Goal: Use online tool/utility: Utilize a website feature to perform a specific function

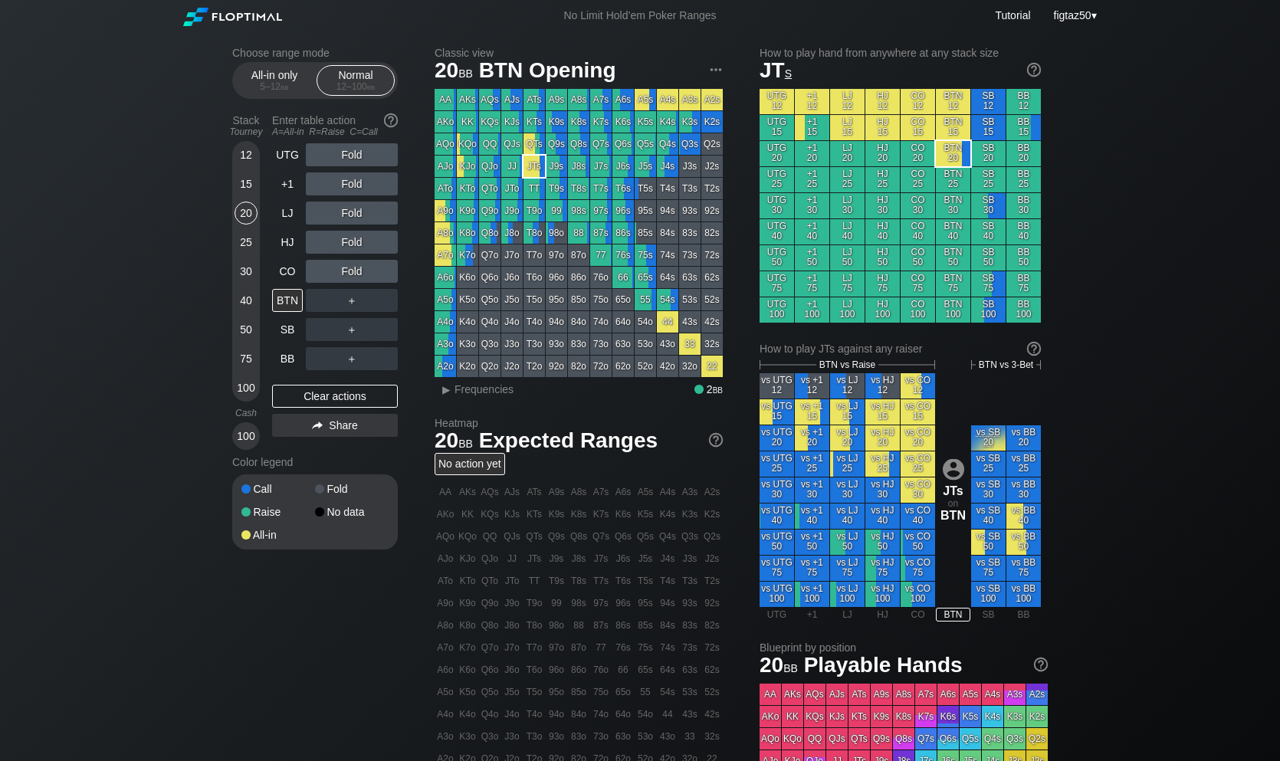
click at [151, 80] on div "Choose range mode All-in only 5 – 12 bb Normal 12 – 100 bb Stack Tourney Enter …" at bounding box center [640, 520] width 1280 height 979
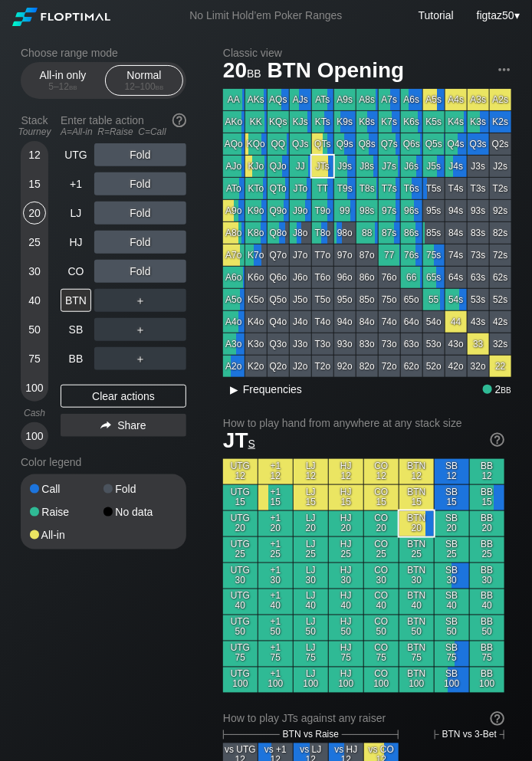
click at [244, 394] on div "▸" at bounding box center [235, 389] width 20 height 18
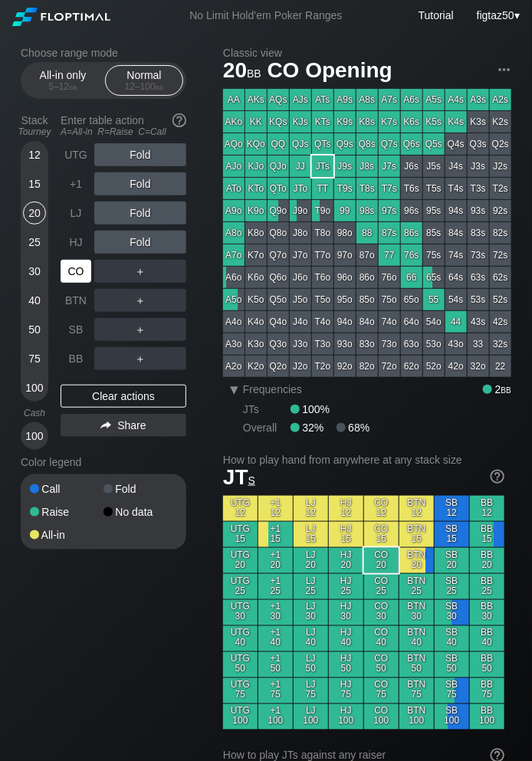
click at [75, 273] on div "CO" at bounding box center [76, 271] width 31 height 23
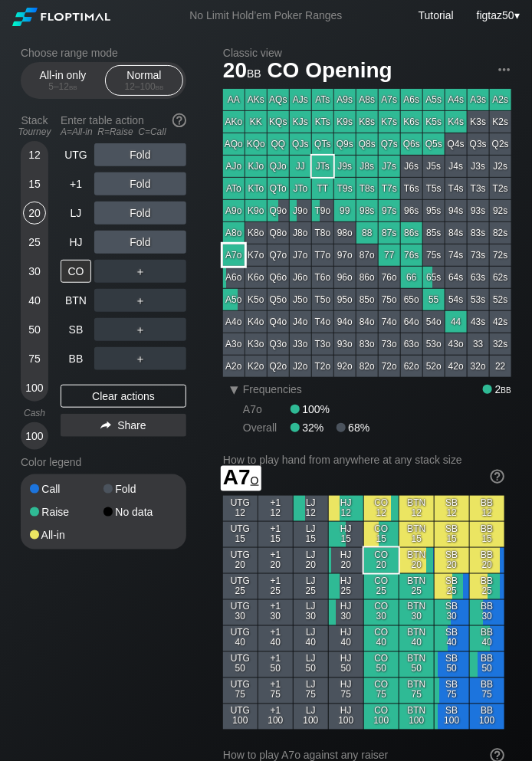
click at [238, 256] on div "A7o" at bounding box center [233, 254] width 21 height 21
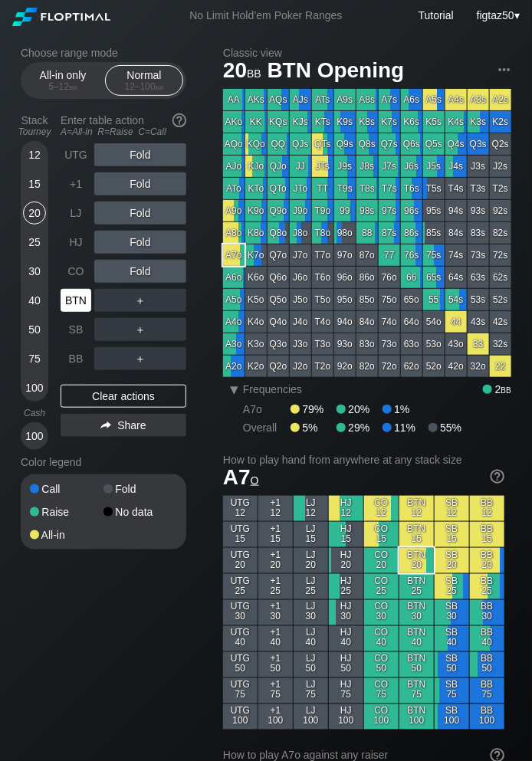
click at [87, 307] on div "BTN" at bounding box center [76, 300] width 31 height 23
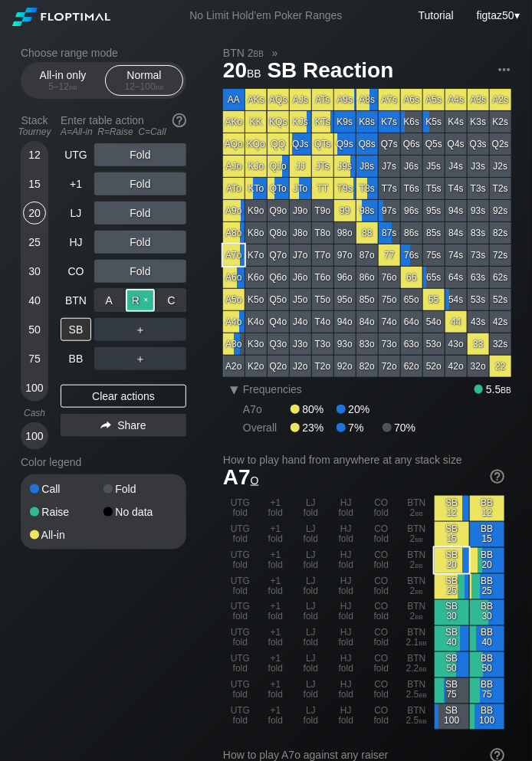
click at [135, 302] on div "R ✕" at bounding box center [141, 300] width 30 height 23
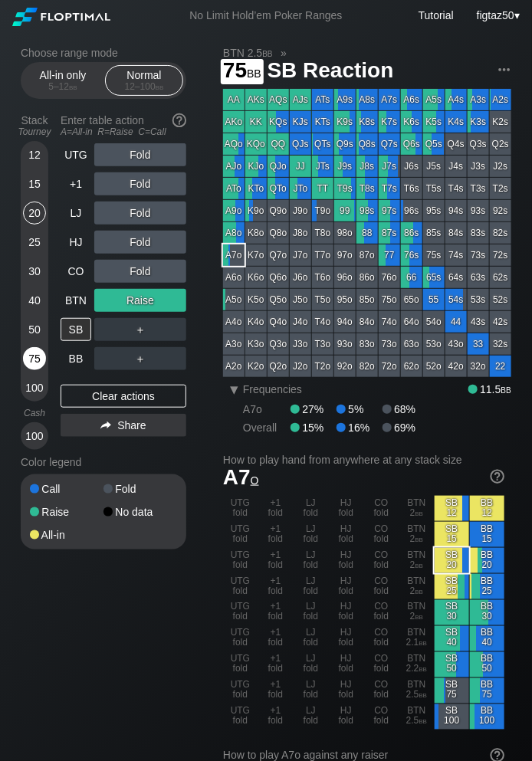
click at [37, 361] on div "75" at bounding box center [34, 358] width 23 height 23
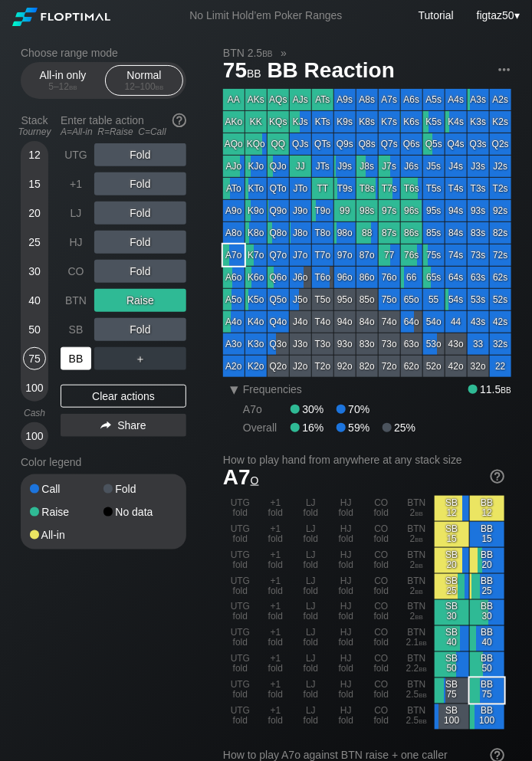
click at [75, 362] on div "BB" at bounding box center [76, 358] width 31 height 23
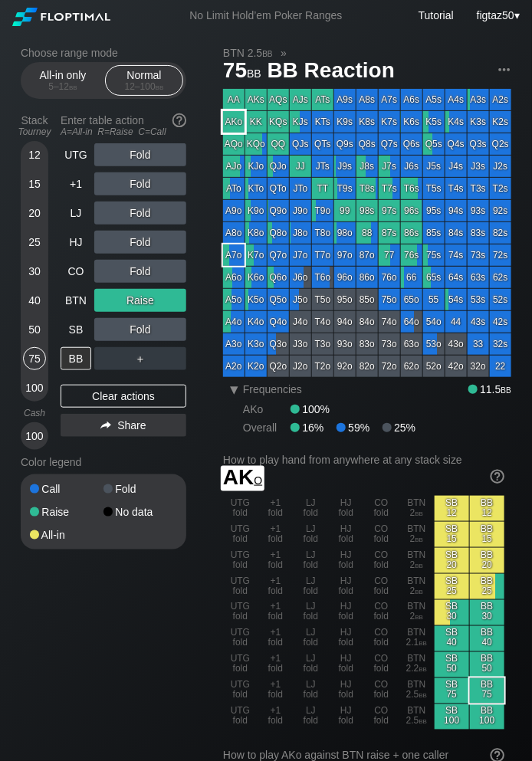
click at [229, 121] on div "AKo" at bounding box center [233, 121] width 21 height 21
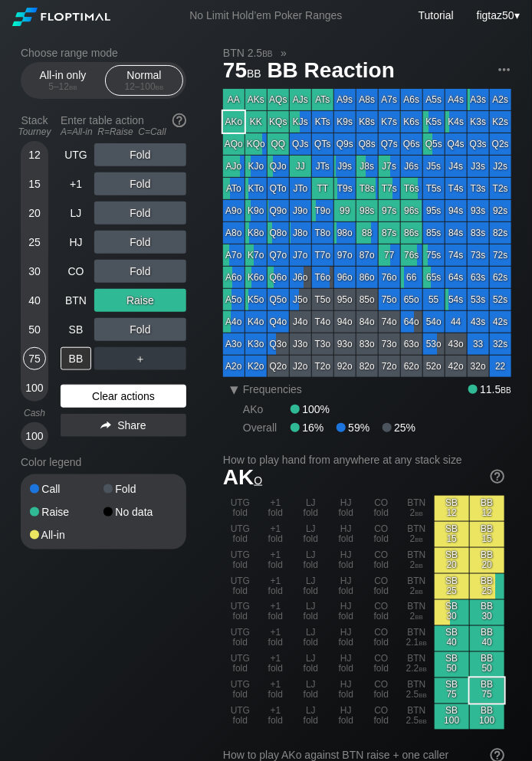
click at [129, 402] on div "Clear actions" at bounding box center [124, 396] width 126 height 23
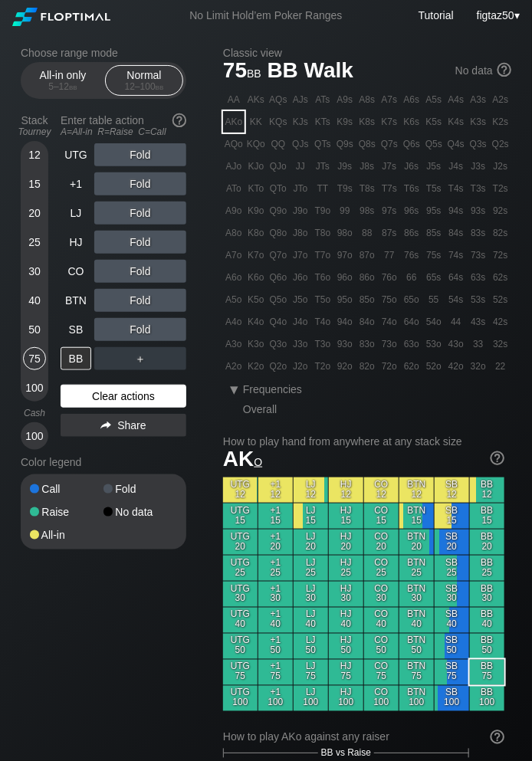
click at [129, 402] on div "Clear actions" at bounding box center [124, 396] width 126 height 23
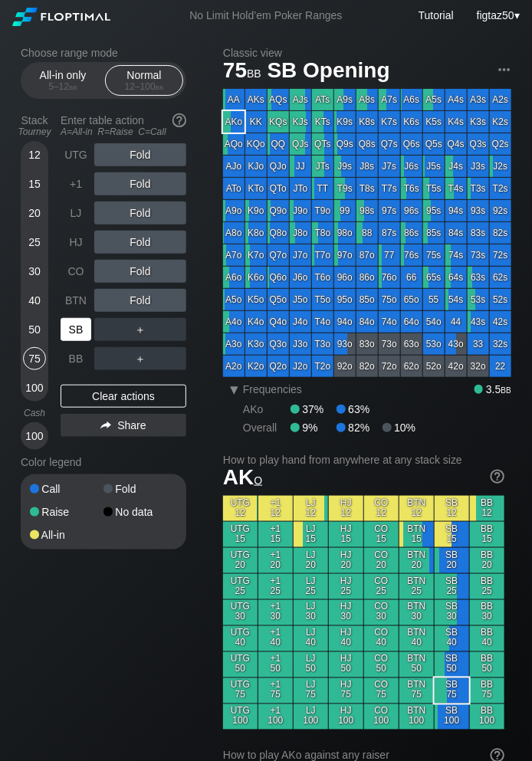
click at [72, 335] on div "SB" at bounding box center [76, 329] width 31 height 23
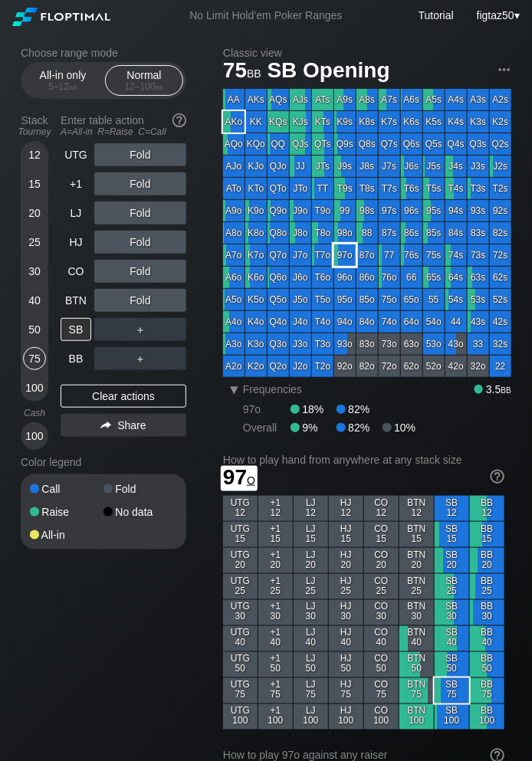
scroll to position [4, 0]
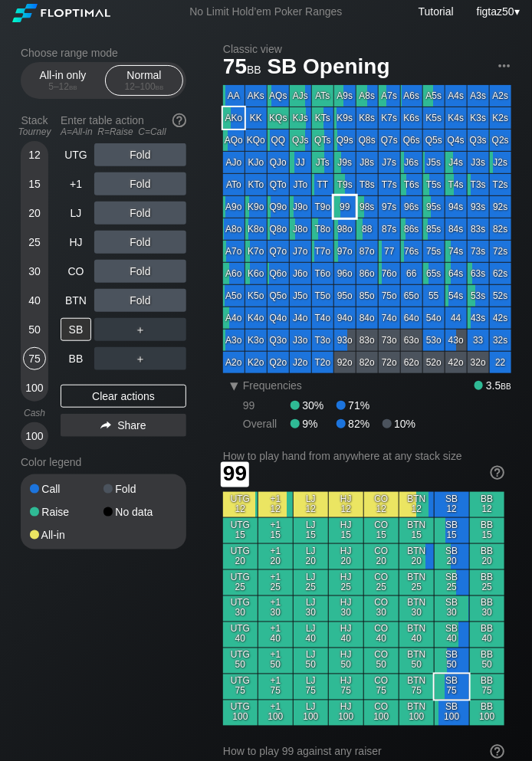
click at [351, 209] on div "99" at bounding box center [344, 206] width 21 height 21
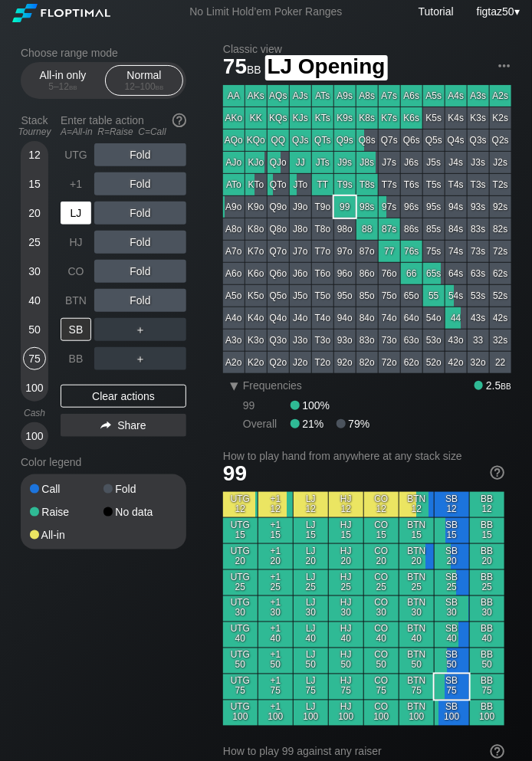
click at [71, 217] on div "LJ" at bounding box center [76, 213] width 31 height 23
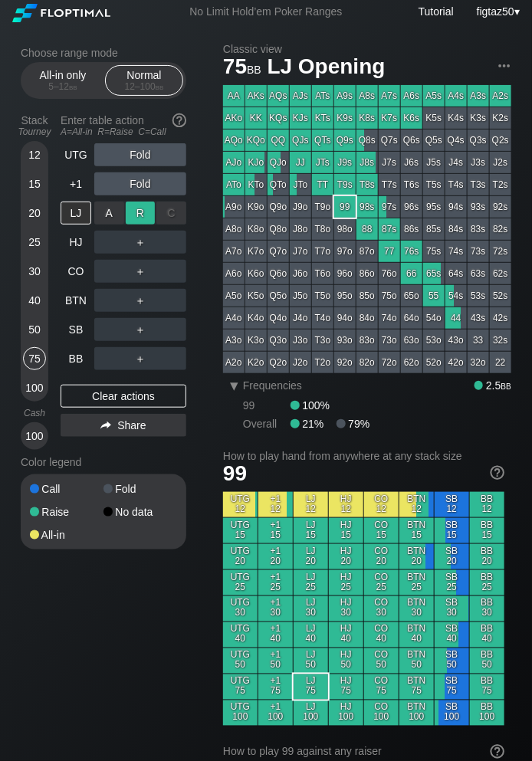
click at [137, 213] on div "R ✕" at bounding box center [141, 213] width 30 height 23
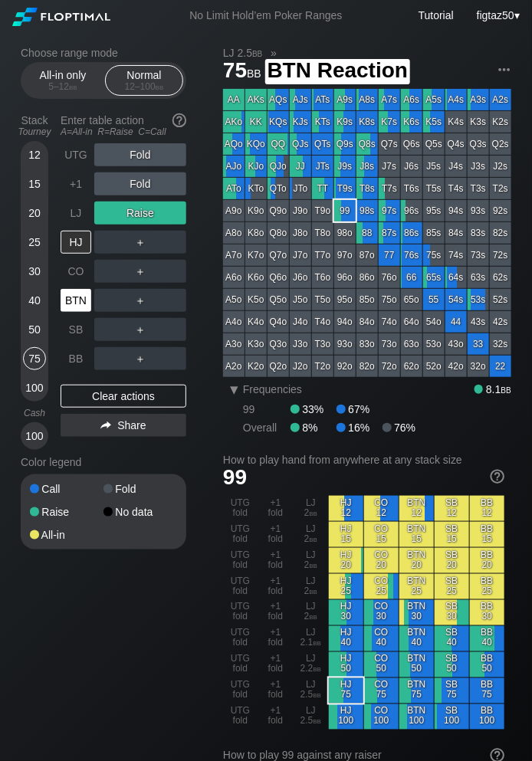
click at [77, 297] on div "BTN" at bounding box center [76, 300] width 31 height 23
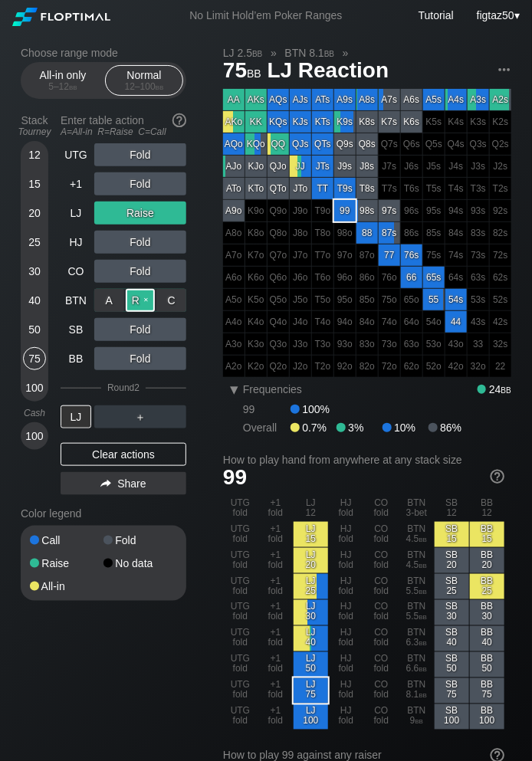
click at [138, 297] on div "R ✕" at bounding box center [141, 300] width 30 height 23
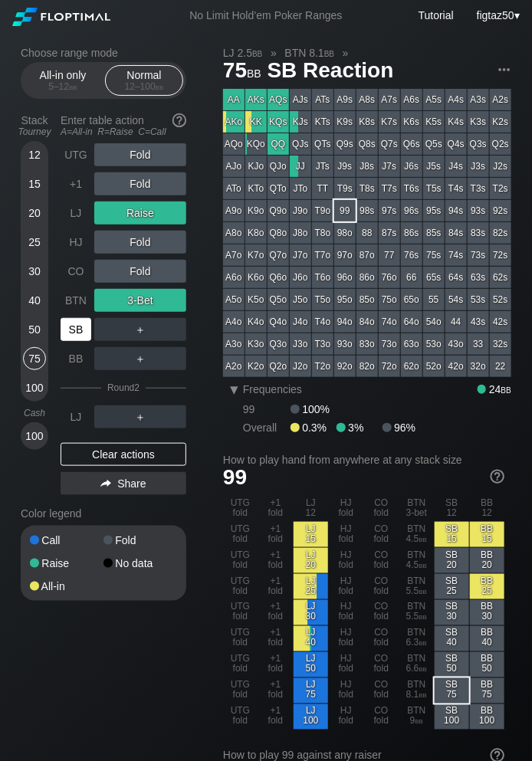
click at [73, 330] on div "SB" at bounding box center [76, 329] width 31 height 23
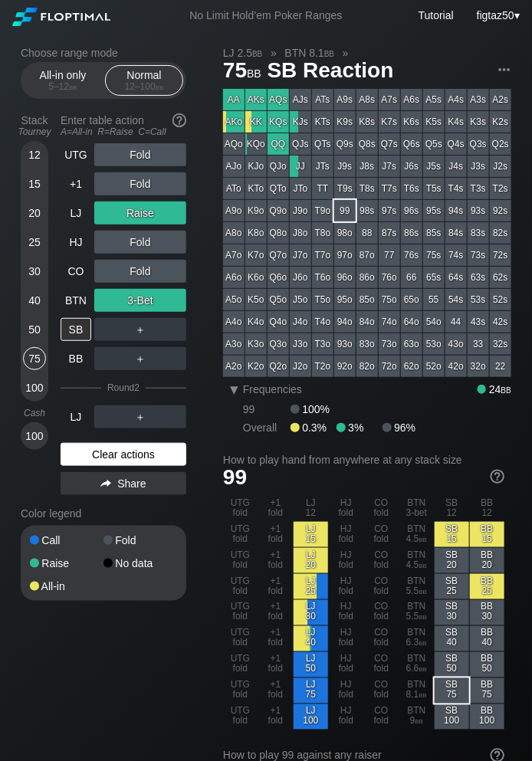
click at [139, 455] on div "Clear actions" at bounding box center [124, 454] width 126 height 23
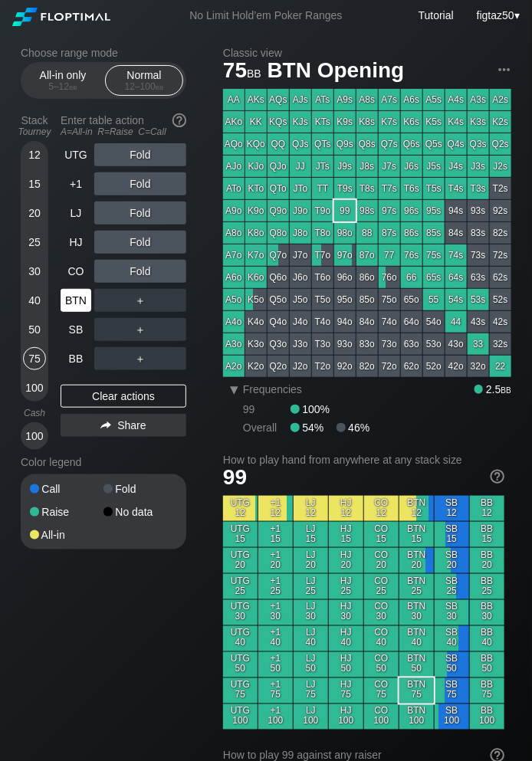
click at [86, 301] on div "BTN" at bounding box center [76, 300] width 31 height 23
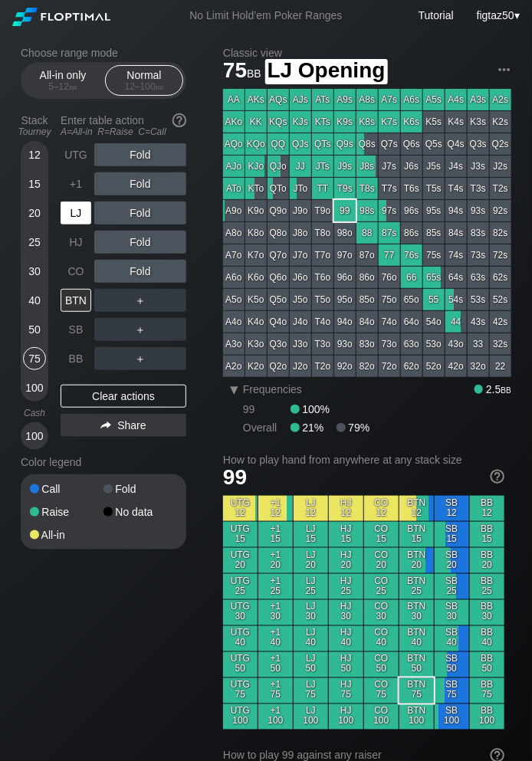
click at [77, 216] on div "LJ" at bounding box center [76, 213] width 31 height 23
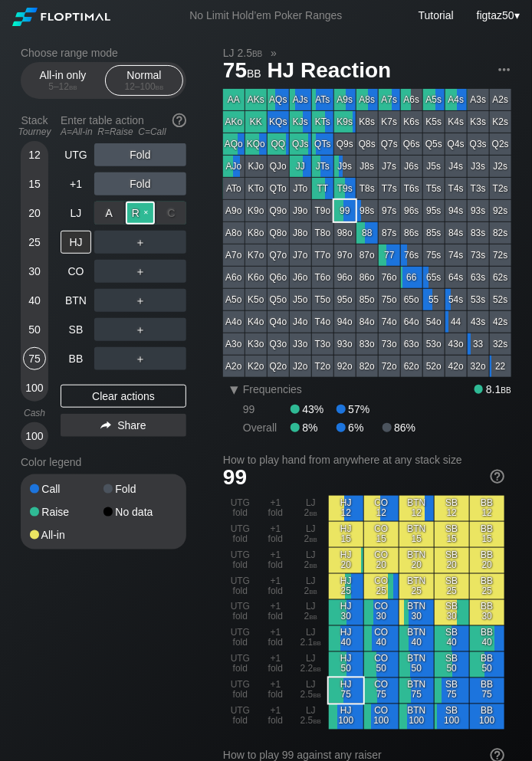
click at [137, 214] on div "R ✕" at bounding box center [141, 213] width 30 height 23
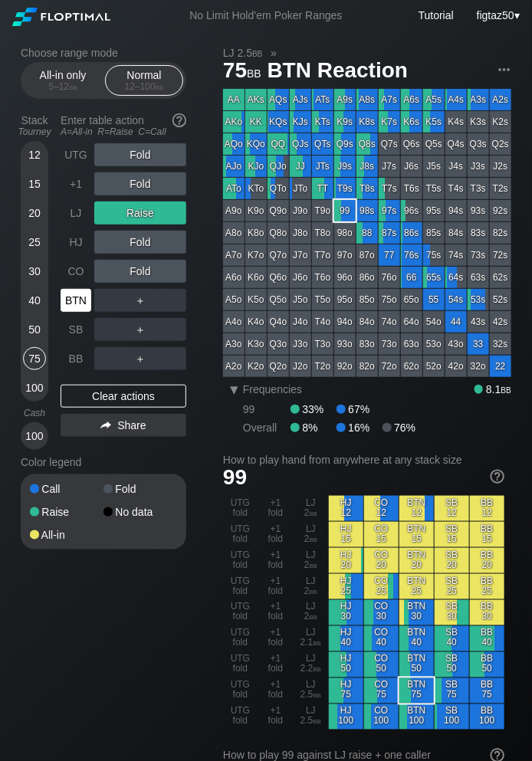
click at [82, 297] on div "BTN" at bounding box center [76, 300] width 31 height 23
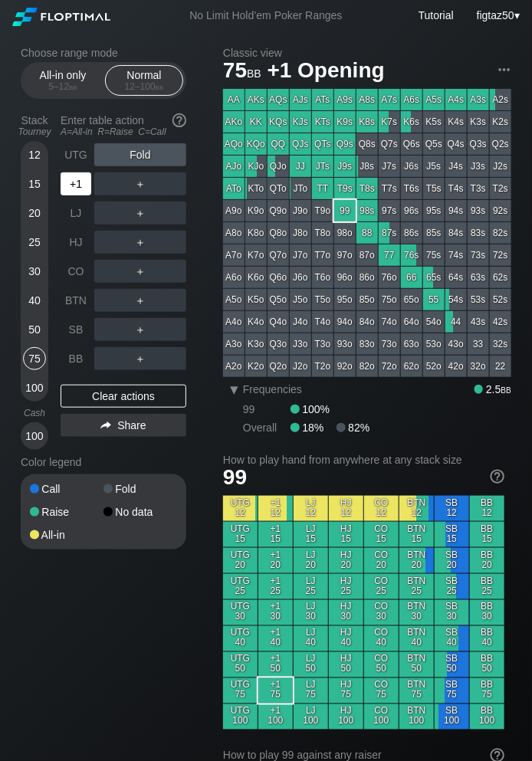
click at [84, 186] on div "+1" at bounding box center [76, 183] width 31 height 23
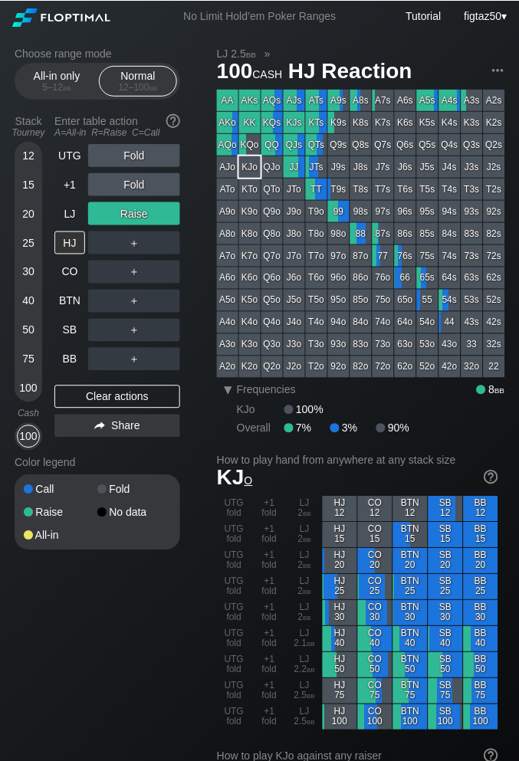
scroll to position [11, 0]
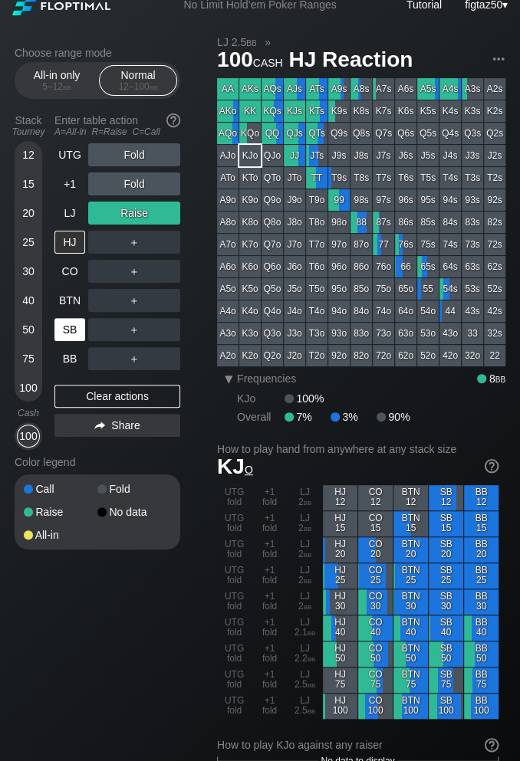
click at [78, 326] on div "SB" at bounding box center [69, 329] width 31 height 23
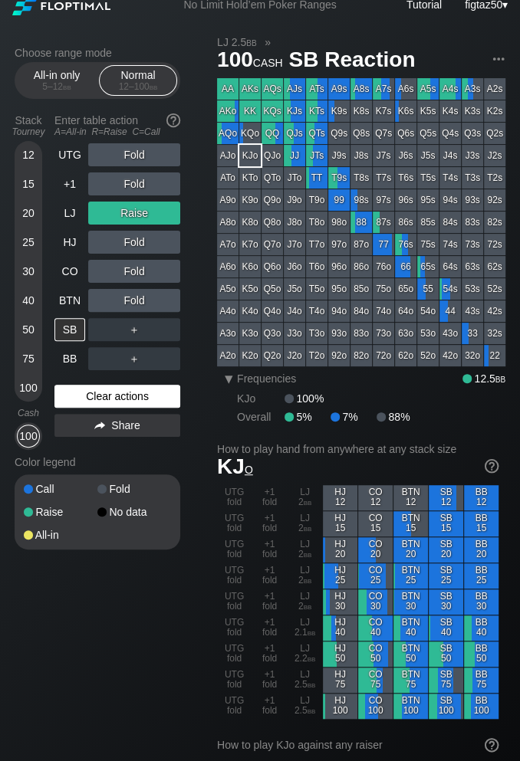
click at [125, 401] on div "Clear actions" at bounding box center [117, 396] width 126 height 23
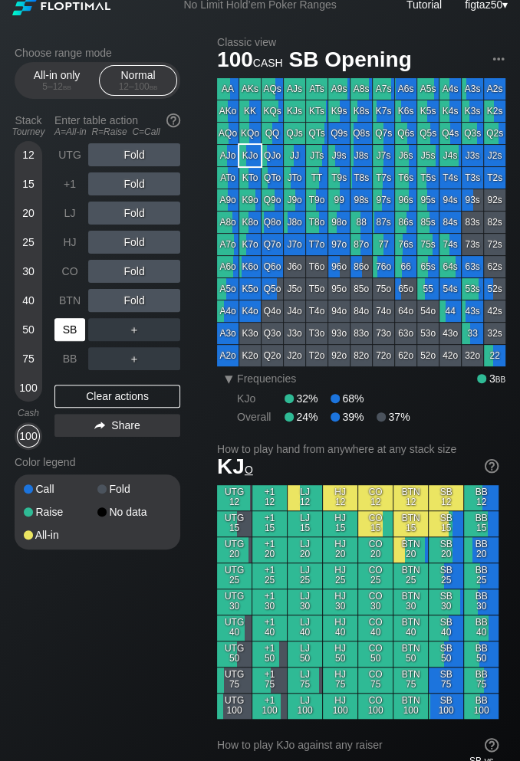
click at [60, 328] on div "SB" at bounding box center [69, 329] width 31 height 23
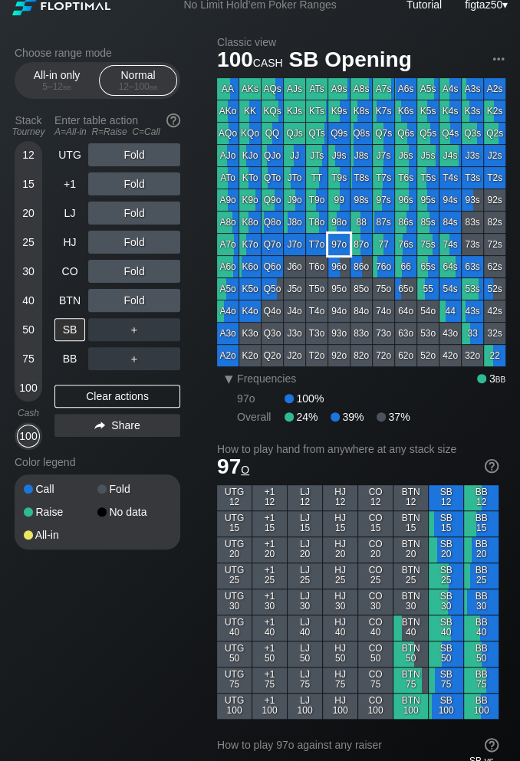
click at [328, 238] on div "97o" at bounding box center [338, 244] width 21 height 21
click at [331, 239] on div "97o" at bounding box center [338, 244] width 21 height 21
click at [338, 245] on div "97o" at bounding box center [338, 244] width 21 height 21
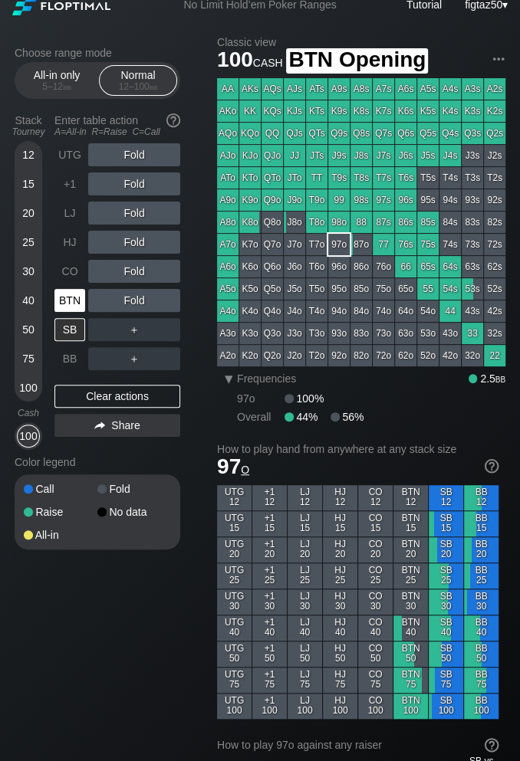
click at [74, 303] on div "BTN" at bounding box center [69, 300] width 31 height 23
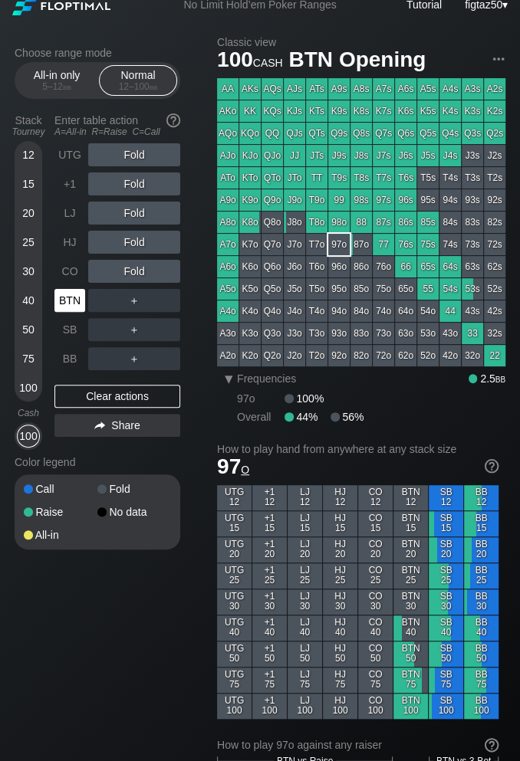
click at [66, 300] on div "BTN" at bounding box center [69, 300] width 31 height 23
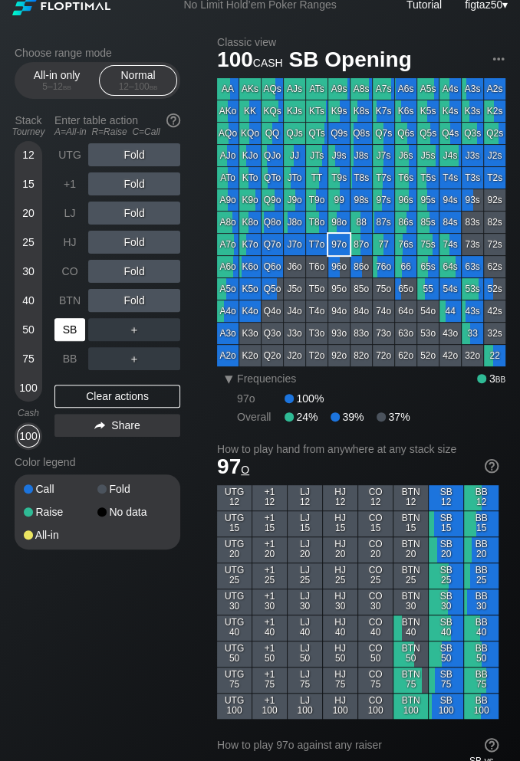
click at [72, 338] on div "SB" at bounding box center [69, 329] width 31 height 23
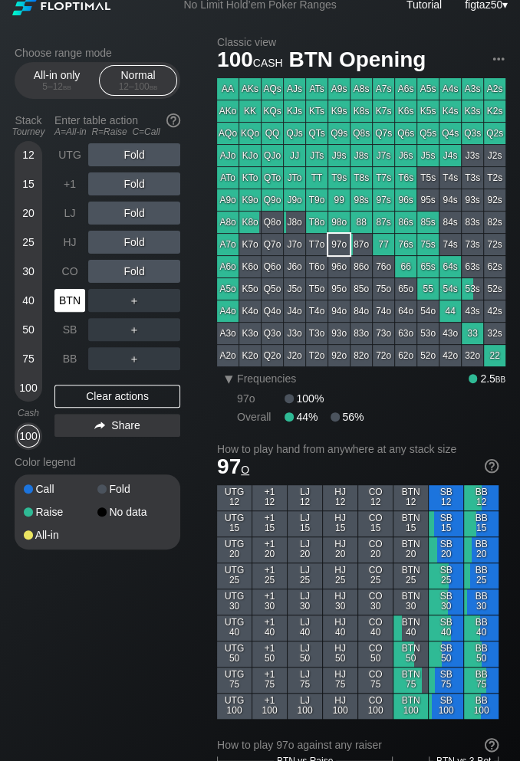
click at [62, 301] on div "BTN" at bounding box center [69, 300] width 31 height 23
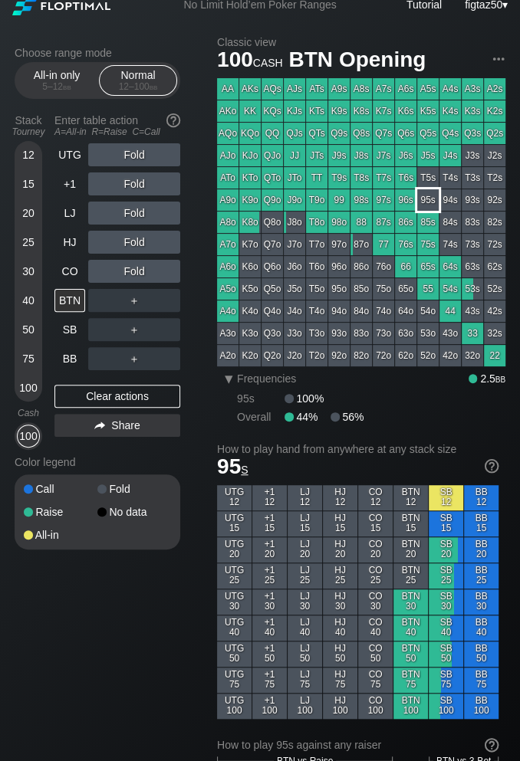
click at [423, 208] on div "95s" at bounding box center [427, 199] width 21 height 21
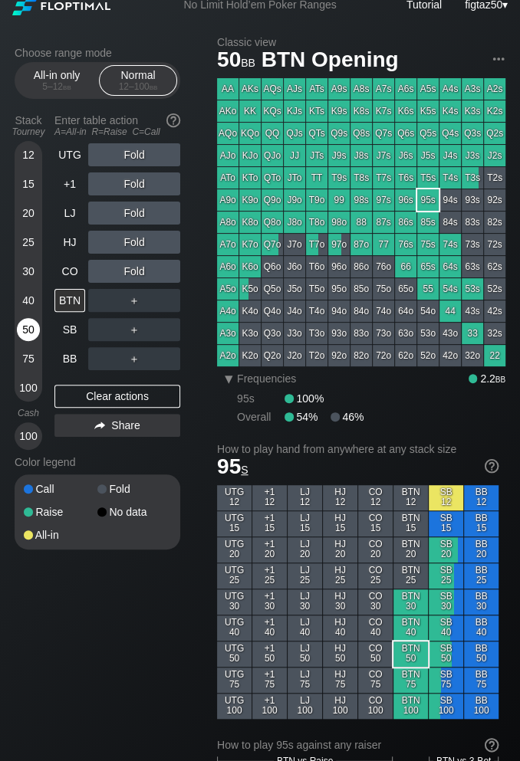
click at [31, 328] on div "50" at bounding box center [28, 329] width 23 height 23
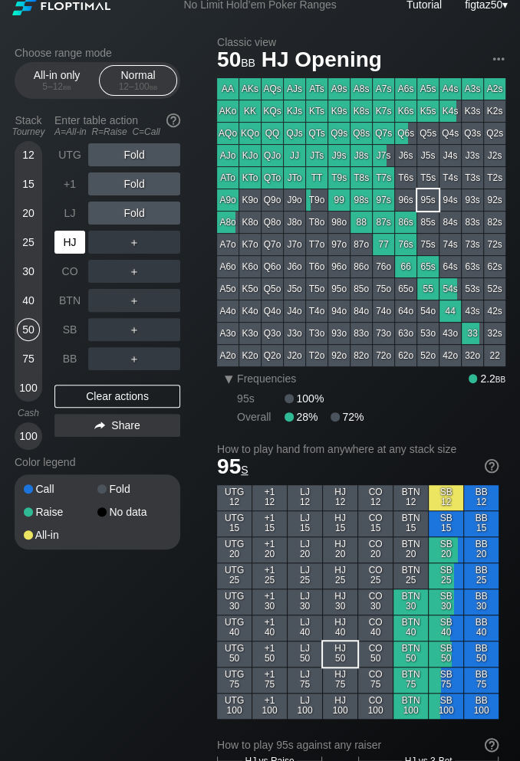
click at [61, 245] on div "HJ" at bounding box center [69, 242] width 31 height 23
click at [34, 330] on div "50" at bounding box center [28, 329] width 23 height 23
click at [79, 244] on div "HJ" at bounding box center [69, 242] width 31 height 23
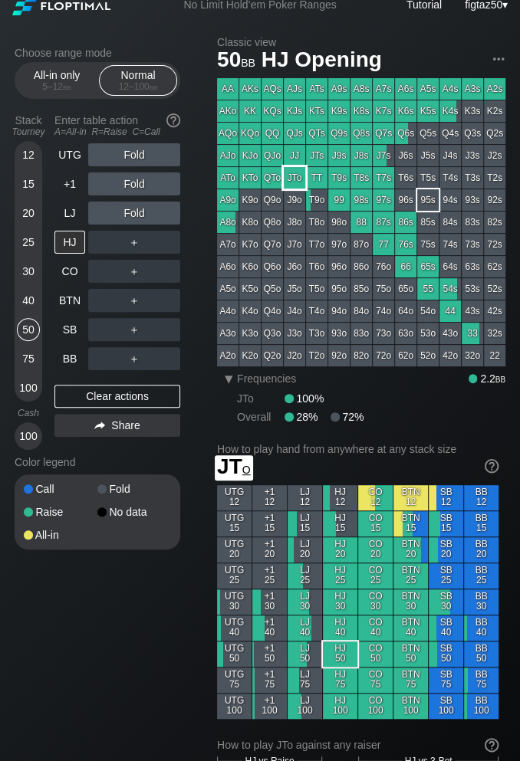
click at [287, 181] on div "JTo" at bounding box center [294, 177] width 21 height 21
click at [297, 179] on div "JTo" at bounding box center [294, 177] width 21 height 21
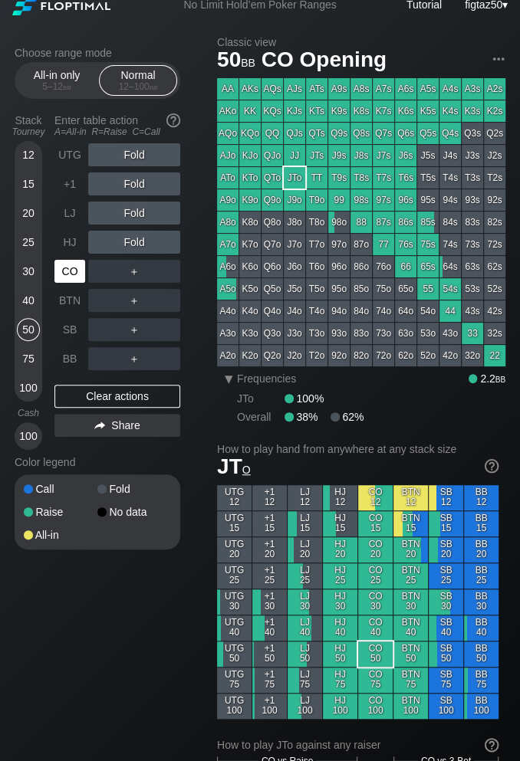
click at [71, 264] on div "CO" at bounding box center [69, 271] width 31 height 23
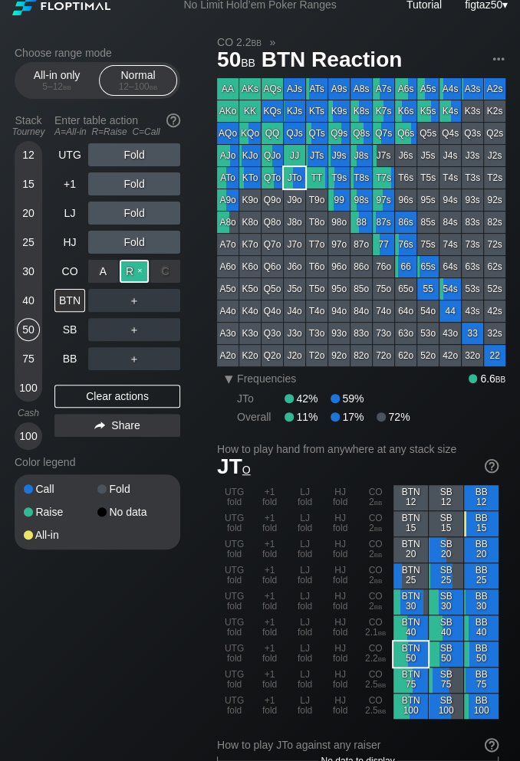
click at [133, 272] on div "R ✕" at bounding box center [135, 271] width 30 height 23
click at [76, 306] on div "BTN" at bounding box center [69, 300] width 31 height 23
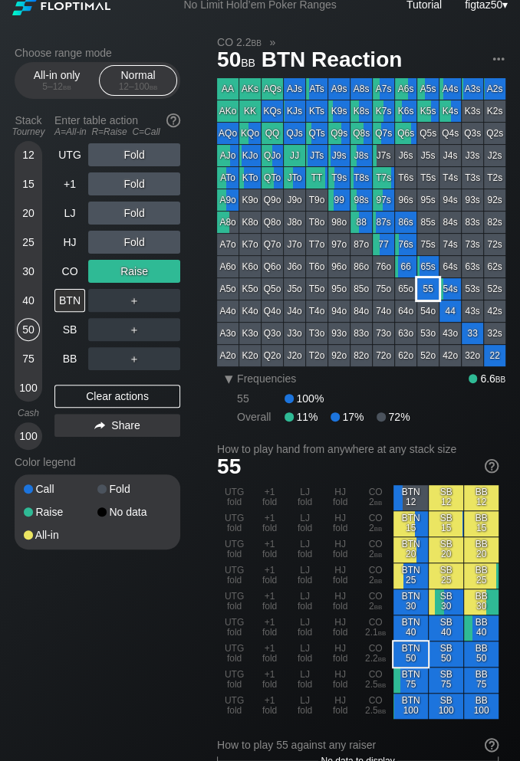
click at [428, 292] on div "55" at bounding box center [427, 288] width 21 height 21
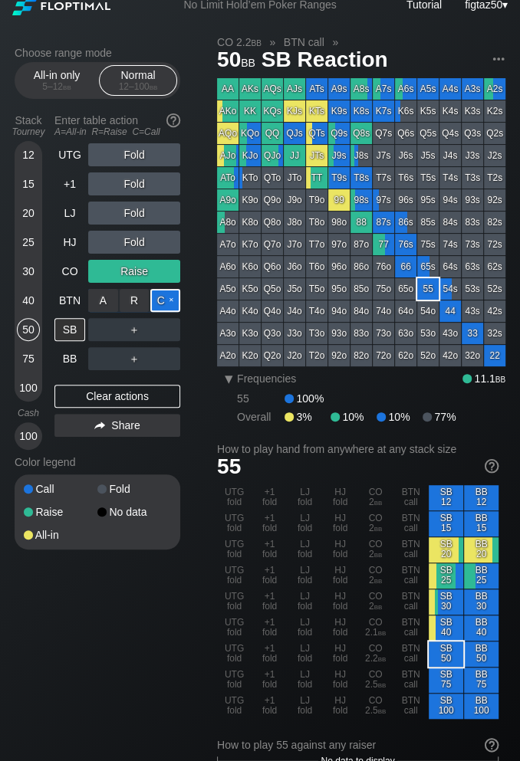
click at [163, 299] on div "C ✕" at bounding box center [165, 300] width 30 height 23
